Goal: Task Accomplishment & Management: Manage account settings

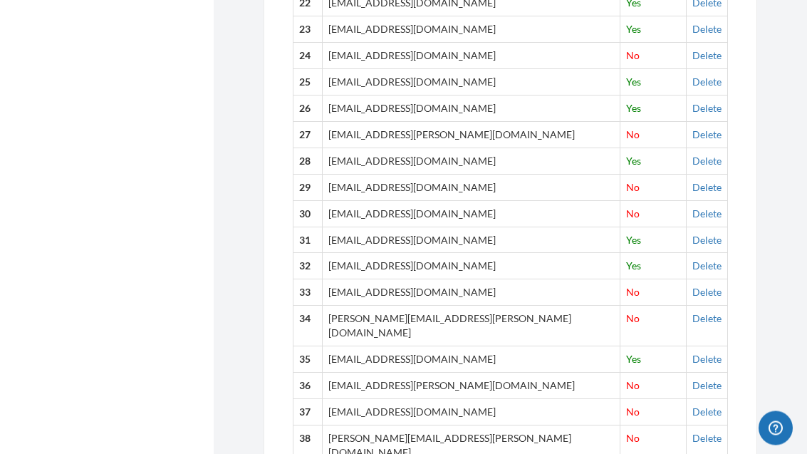
scroll to position [1218, 0]
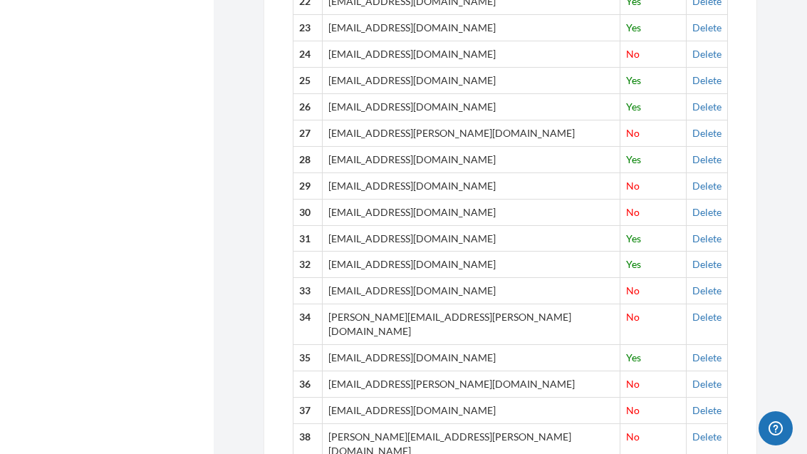
click at [693, 311] on link "Delete" at bounding box center [707, 317] width 29 height 12
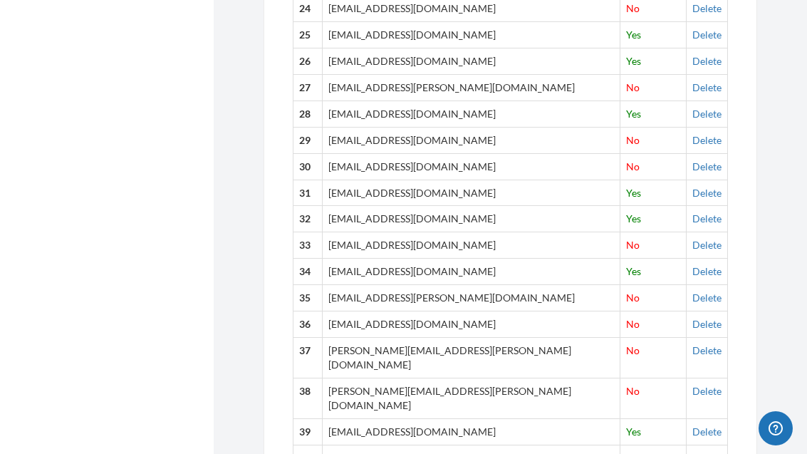
click at [694, 291] on link "Delete" at bounding box center [707, 297] width 29 height 12
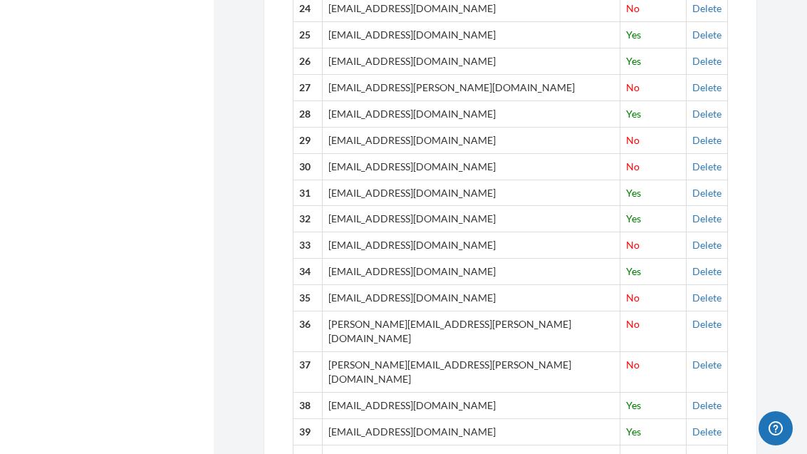
click at [694, 291] on link "Delete" at bounding box center [707, 297] width 29 height 12
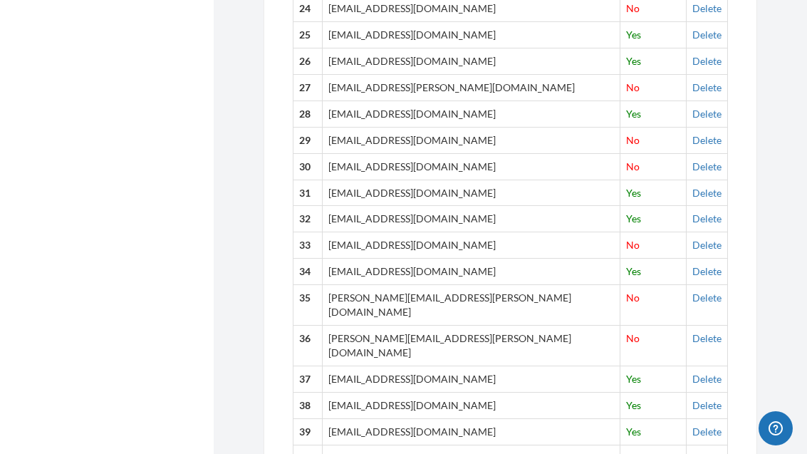
click at [695, 291] on link "Delete" at bounding box center [707, 297] width 29 height 12
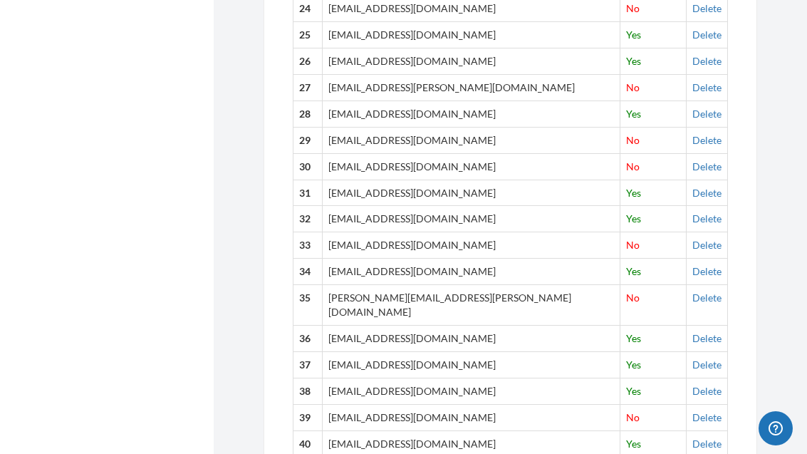
click at [693, 239] on link "Delete" at bounding box center [707, 245] width 29 height 12
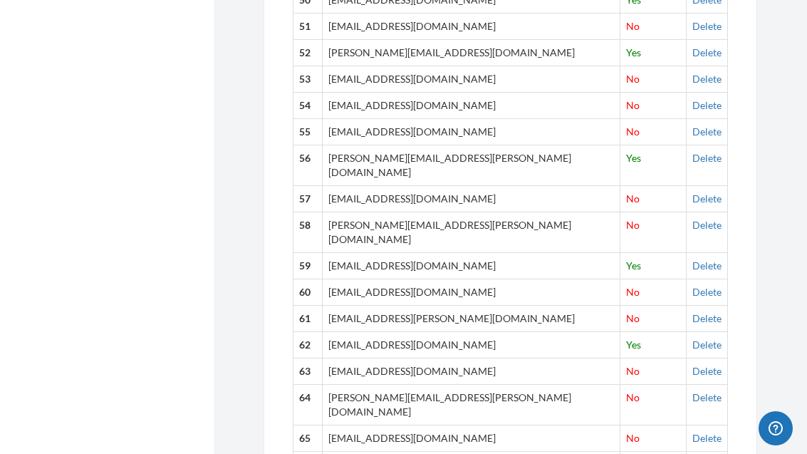
scroll to position [1998, 0]
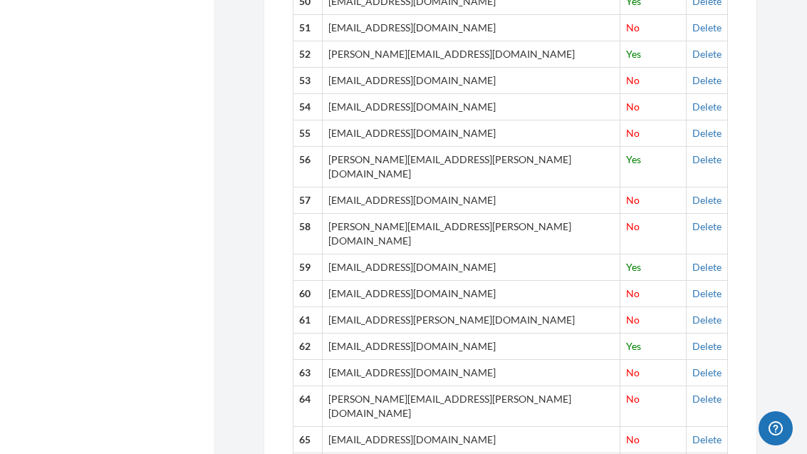
click at [693, 194] on link "Delete" at bounding box center [707, 200] width 29 height 12
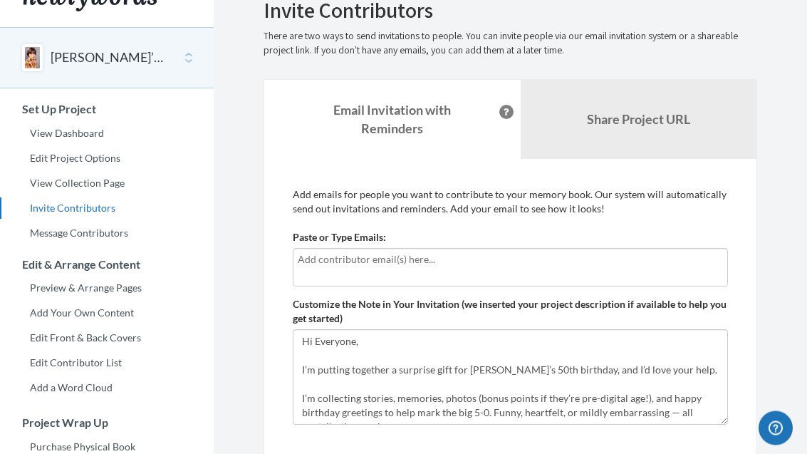
scroll to position [0, 0]
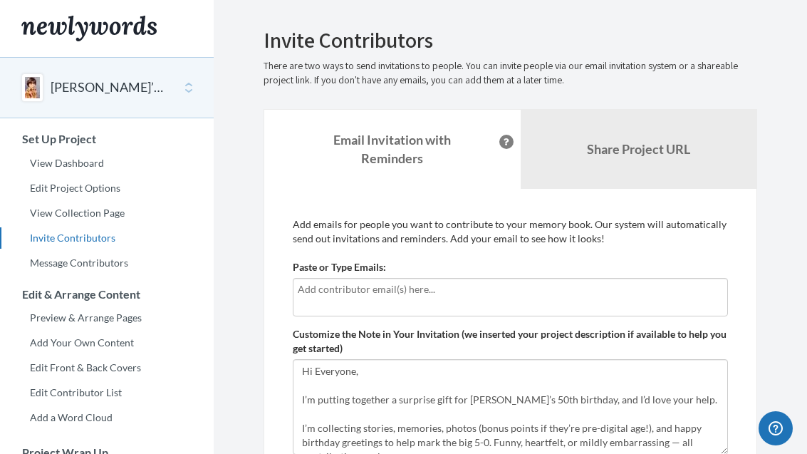
click at [39, 269] on link "Message Contributors" at bounding box center [107, 262] width 214 height 21
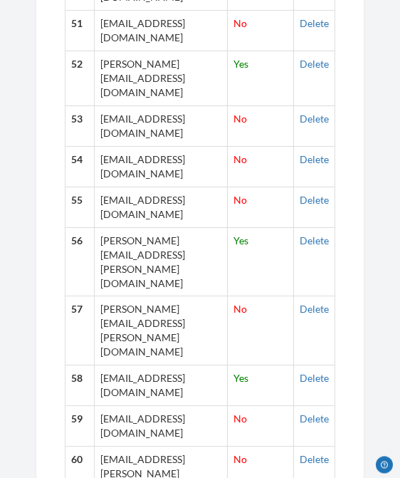
scroll to position [2905, 0]
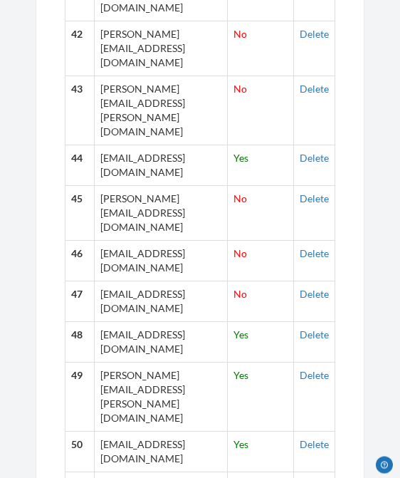
scroll to position [2445, 0]
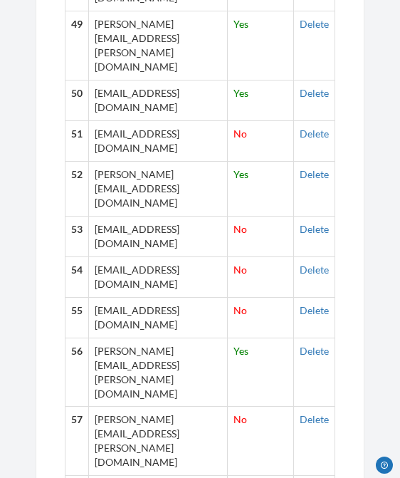
scroll to position [2795, 0]
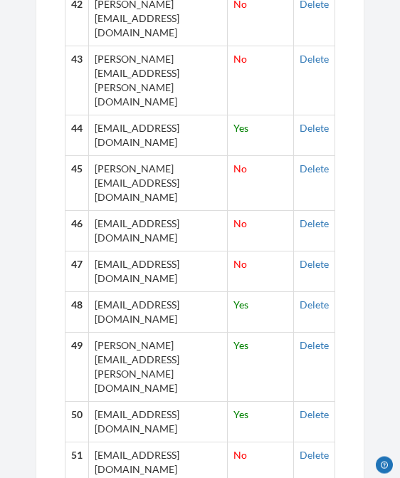
scroll to position [2474, 0]
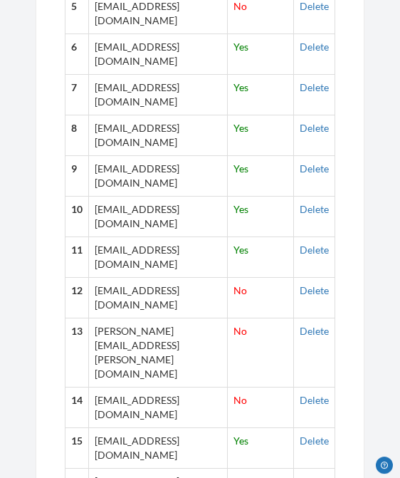
scroll to position [876, 0]
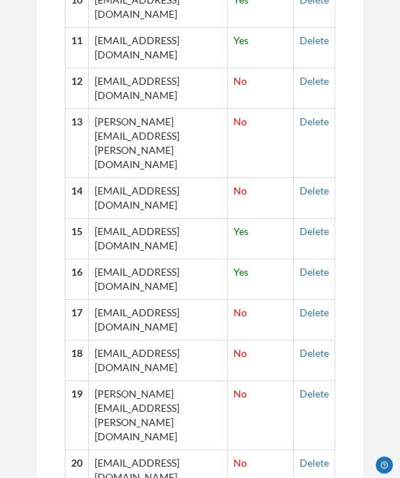
scroll to position [1081, 0]
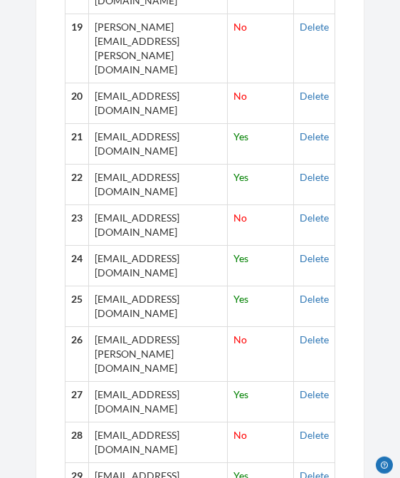
scroll to position [1448, 0]
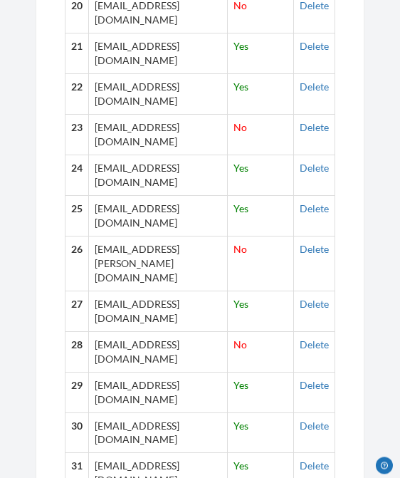
scroll to position [1541, 0]
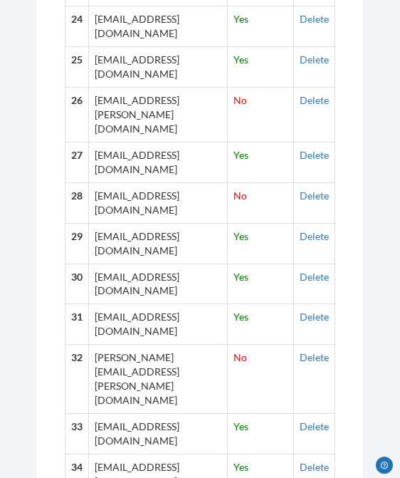
scroll to position [1687, 0]
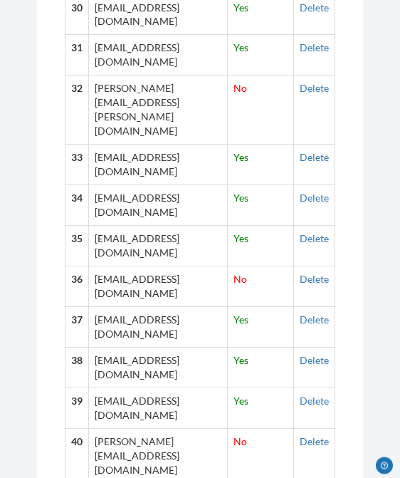
scroll to position [1956, 0]
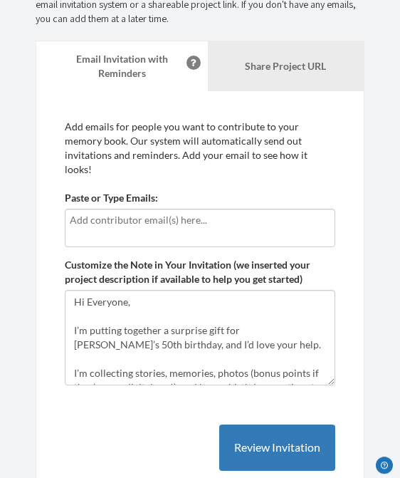
scroll to position [0, 0]
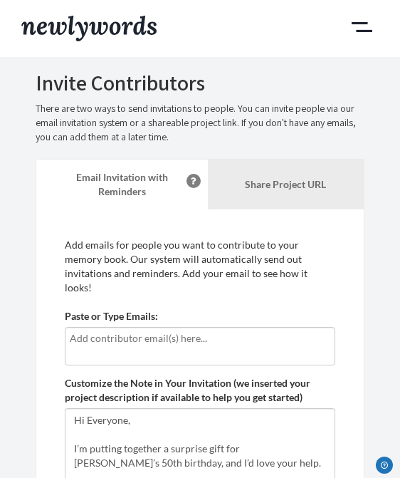
click at [365, 24] on button "Main" at bounding box center [362, 27] width 34 height 27
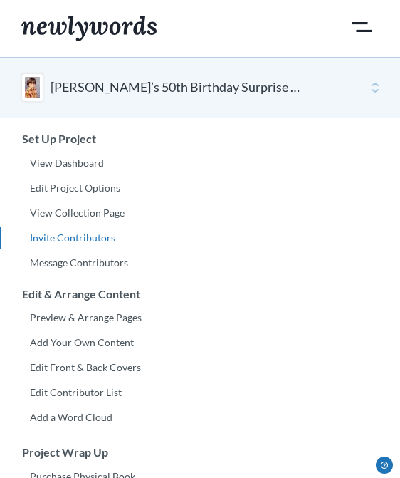
click at [93, 164] on link "View Dashboard" at bounding box center [200, 162] width 400 height 21
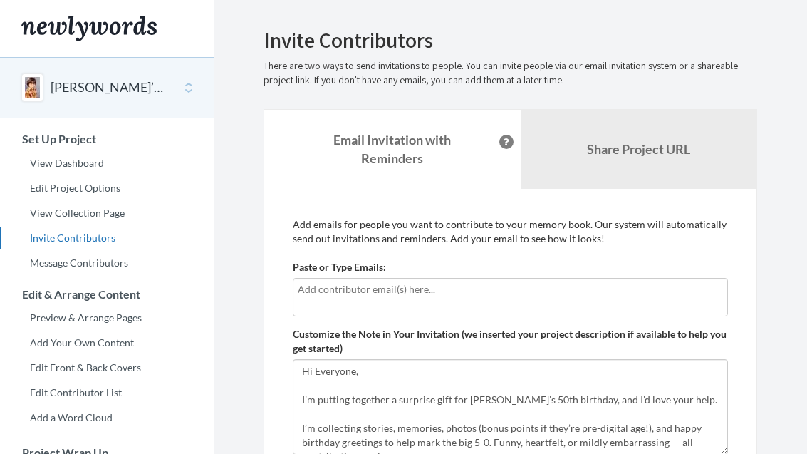
click at [657, 149] on b "Share Project URL" at bounding box center [638, 149] width 103 height 16
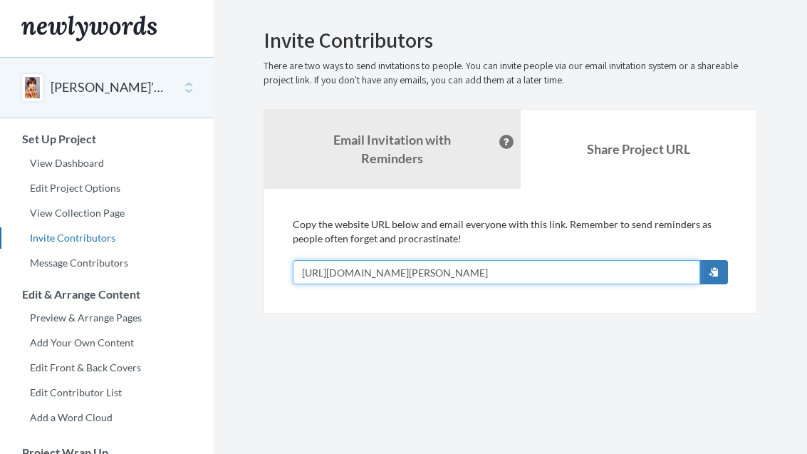
click at [547, 271] on input "[URL][DOMAIN_NAME][PERSON_NAME]" at bounding box center [497, 272] width 408 height 24
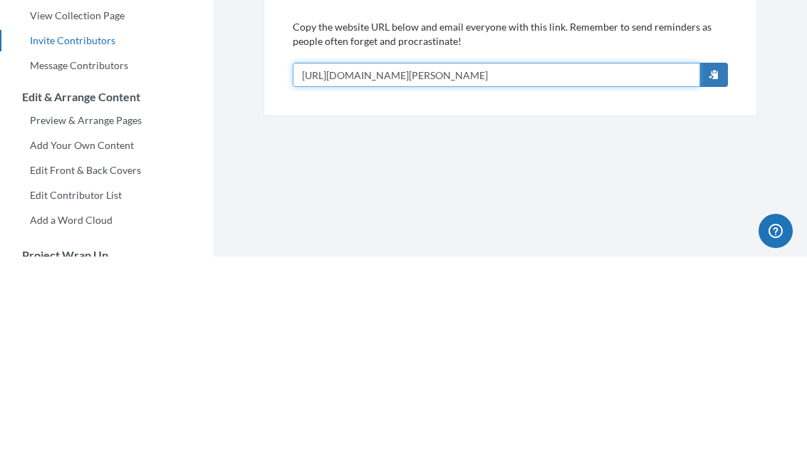
scroll to position [197, 0]
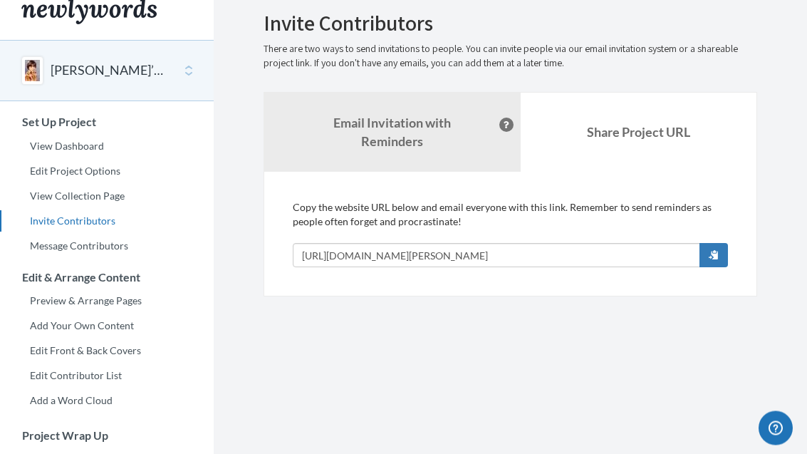
scroll to position [8, 0]
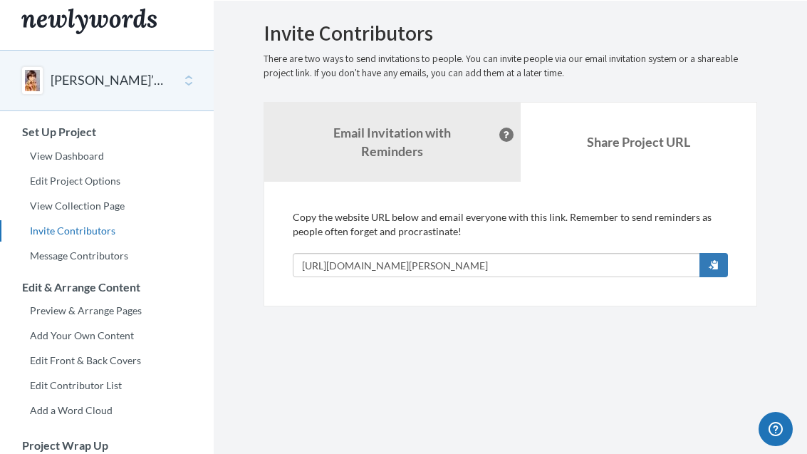
click at [46, 160] on link "View Dashboard" at bounding box center [107, 155] width 214 height 21
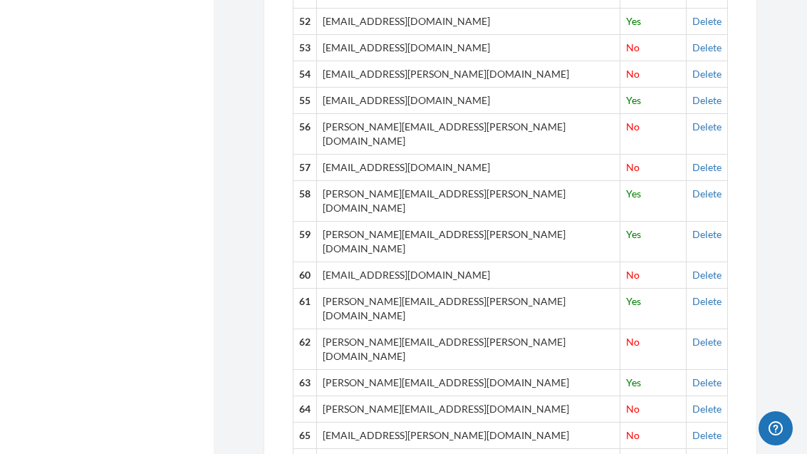
scroll to position [2040, 0]
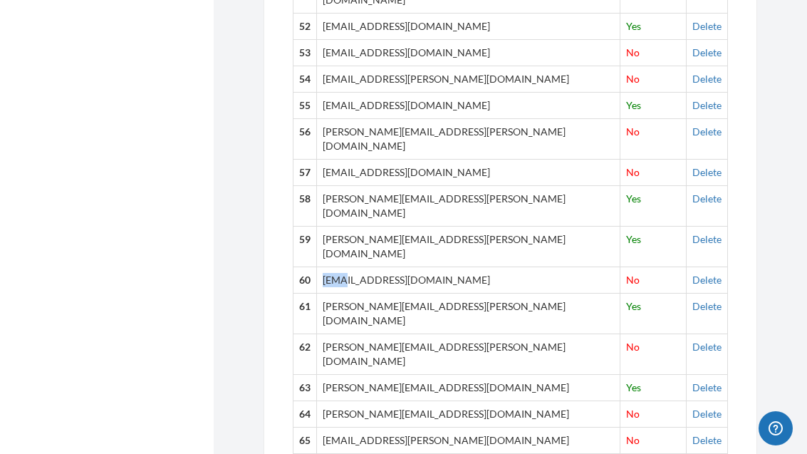
click at [403, 293] on td "[PERSON_NAME][EMAIL_ADDRESS][PERSON_NAME][DOMAIN_NAME]" at bounding box center [469, 313] width 304 height 41
click at [348, 266] on td "[EMAIL_ADDRESS][DOMAIN_NAME]" at bounding box center [469, 279] width 304 height 26
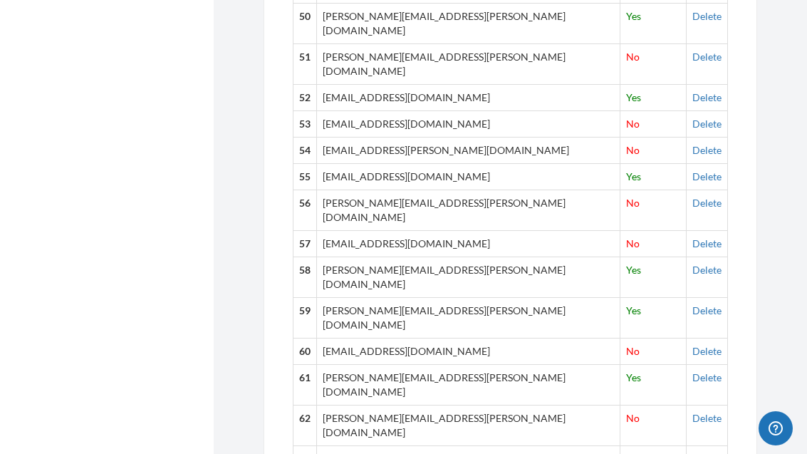
scroll to position [1969, 0]
copy td "[EMAIL_ADDRESS][DOMAIN_NAME]"
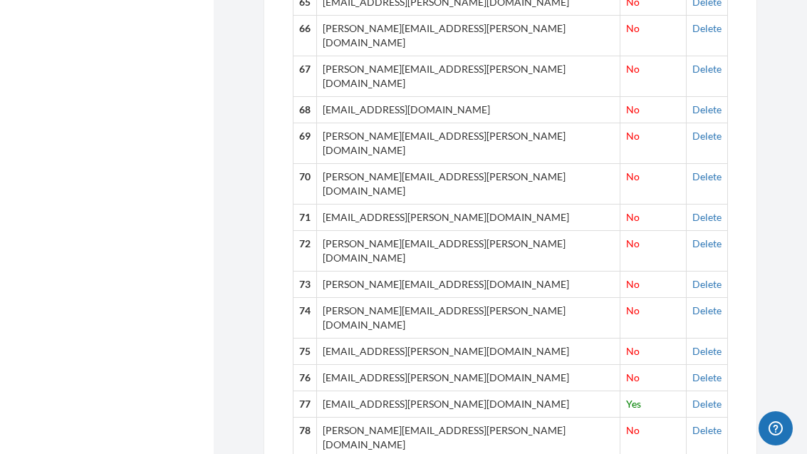
scroll to position [2480, 0]
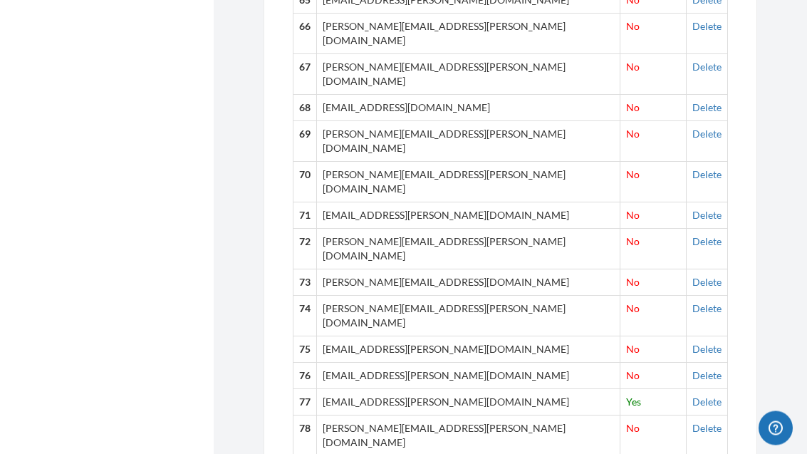
copy td "[PERSON_NAME][EMAIL_ADDRESS][PERSON_NAME][DOMAIN_NAME]"
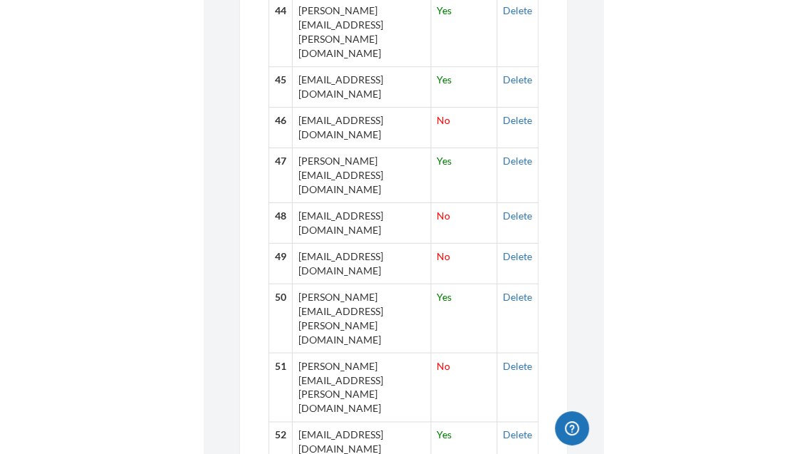
scroll to position [2481, 0]
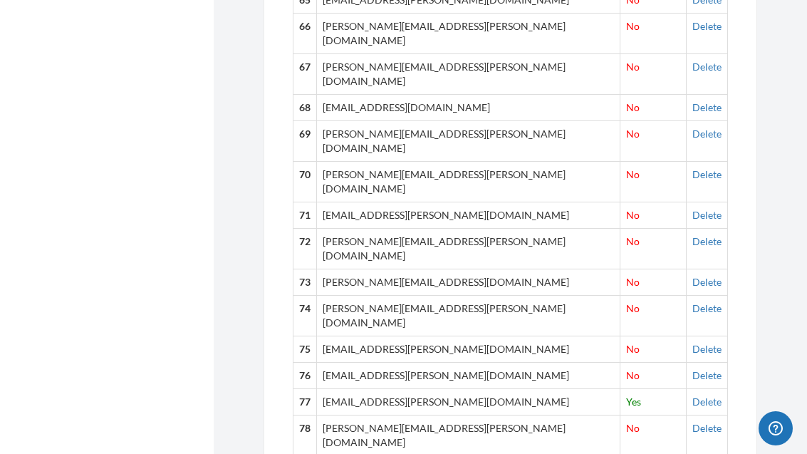
copy td "[PERSON_NAME][EMAIL_ADDRESS][PERSON_NAME][DOMAIN_NAME]"
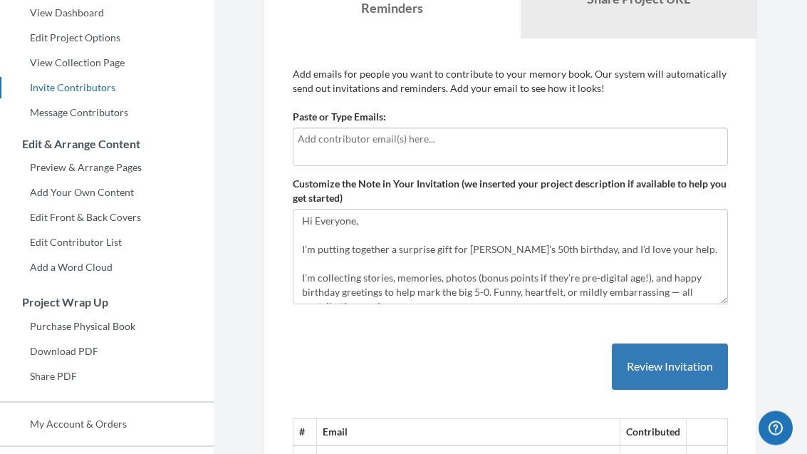
scroll to position [0, 0]
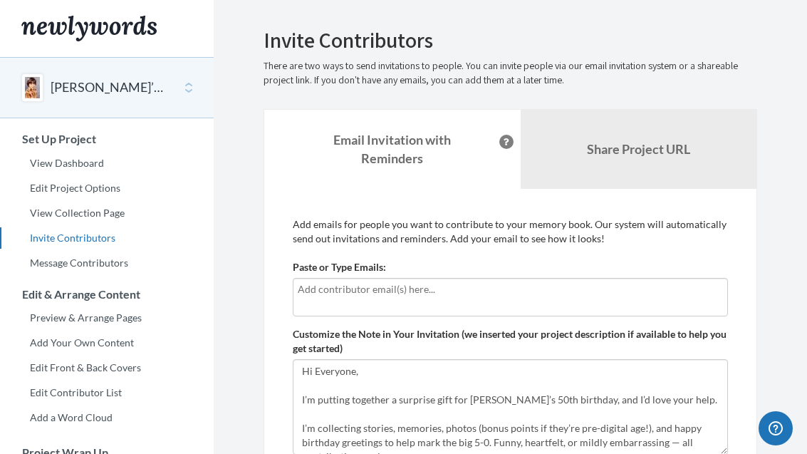
click at [87, 160] on link "View Dashboard" at bounding box center [107, 162] width 214 height 21
